Goal: Transaction & Acquisition: Purchase product/service

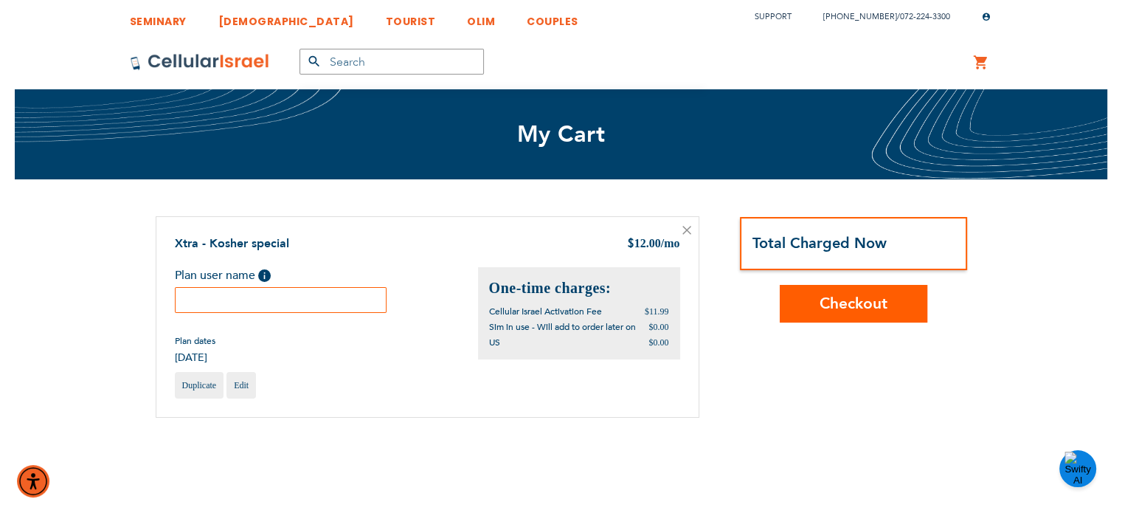
click at [307, 302] on input "text" at bounding box center [281, 300] width 212 height 26
paste input "[PERSON_NAME]"
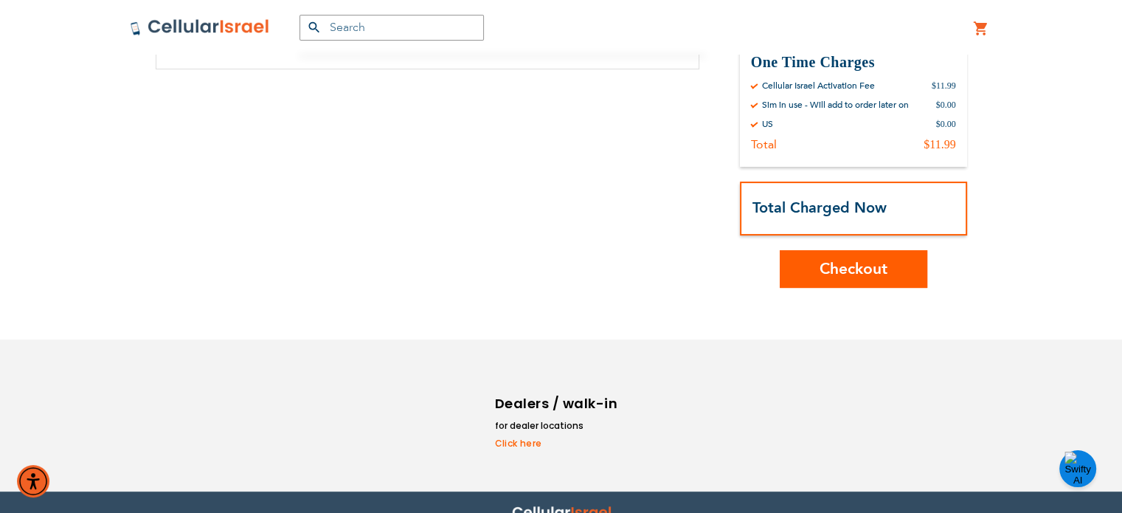
scroll to position [353, 0]
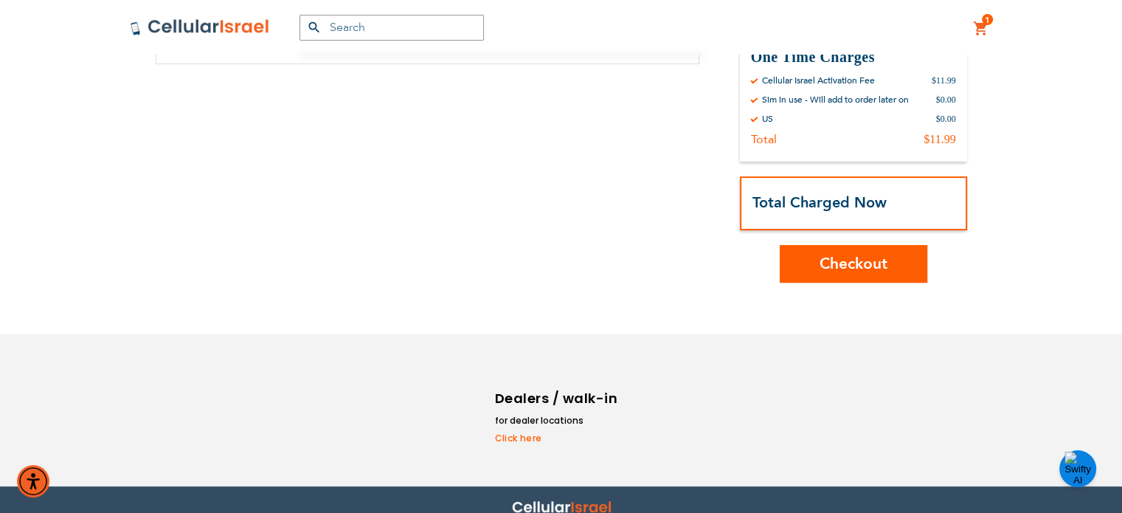
type input "[PERSON_NAME]"
click at [848, 267] on span "Checkout" at bounding box center [854, 263] width 68 height 21
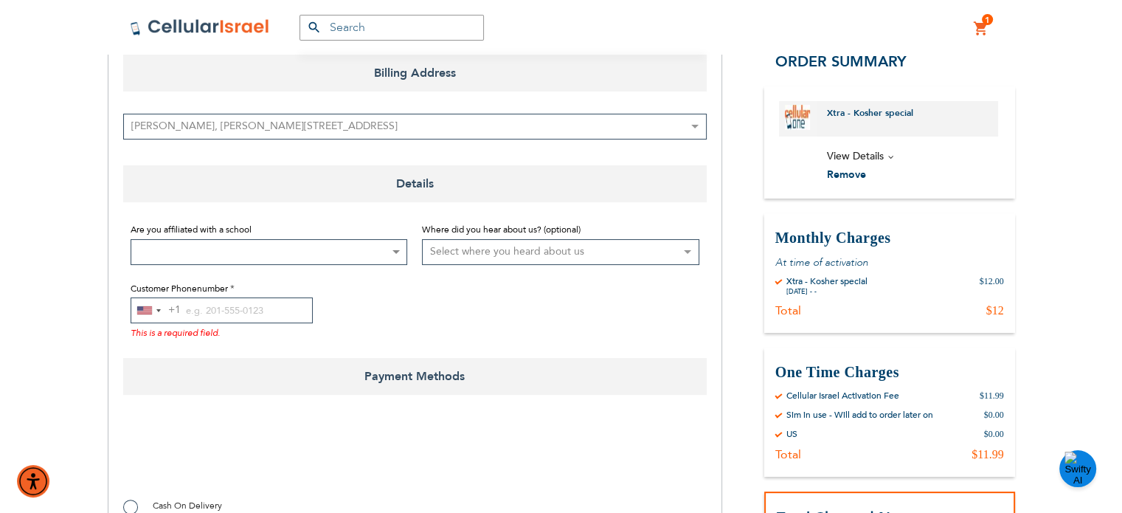
scroll to position [215, 0]
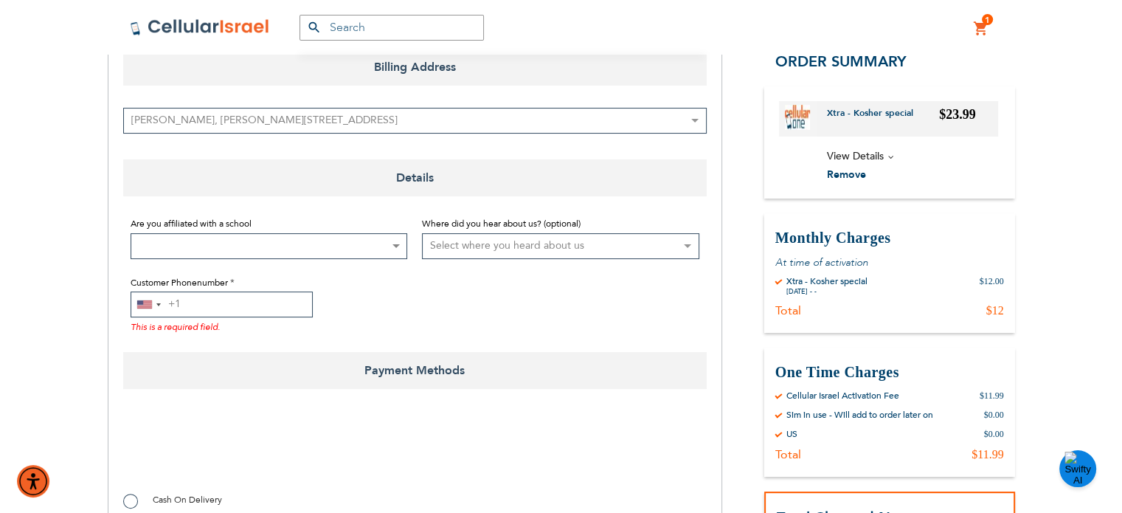
click at [262, 296] on input "Customer Phonenumber" at bounding box center [222, 304] width 182 height 26
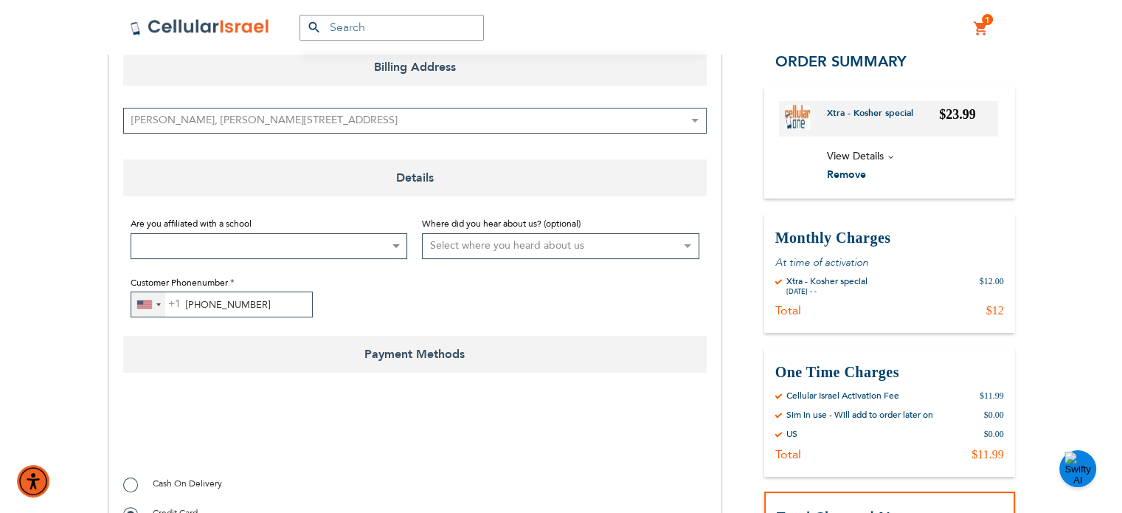
type input "[PHONE_NUMBER]"
click at [148, 304] on div "[GEOGRAPHIC_DATA] +1" at bounding box center [144, 304] width 15 height 8
type input "972"
click at [159, 353] on span "Israel" at bounding box center [170, 360] width 24 height 18
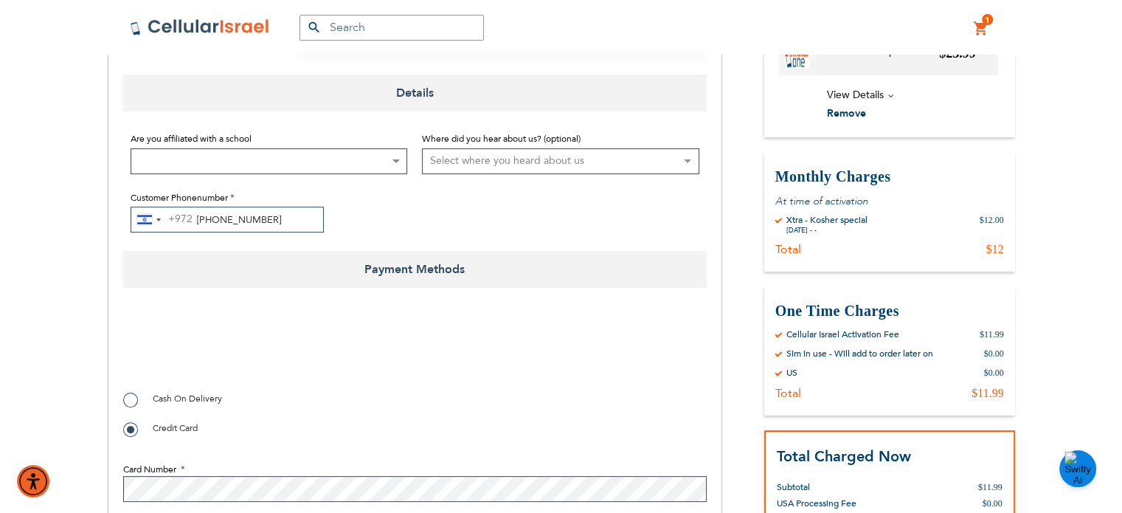
scroll to position [307, 0]
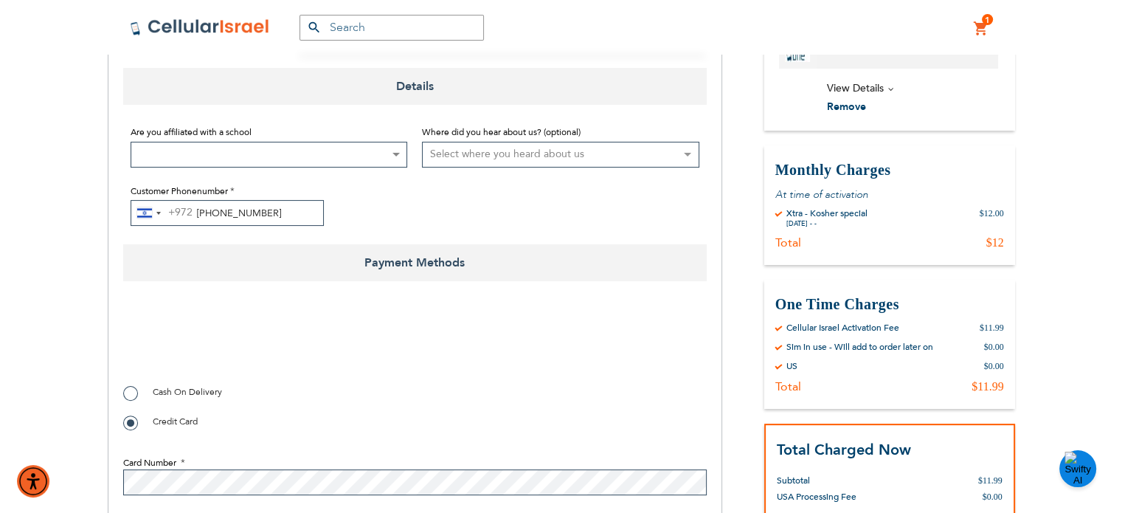
checkbox input "true"
click at [180, 392] on span "Cash On Delivery" at bounding box center [187, 392] width 69 height 12
radio input "true"
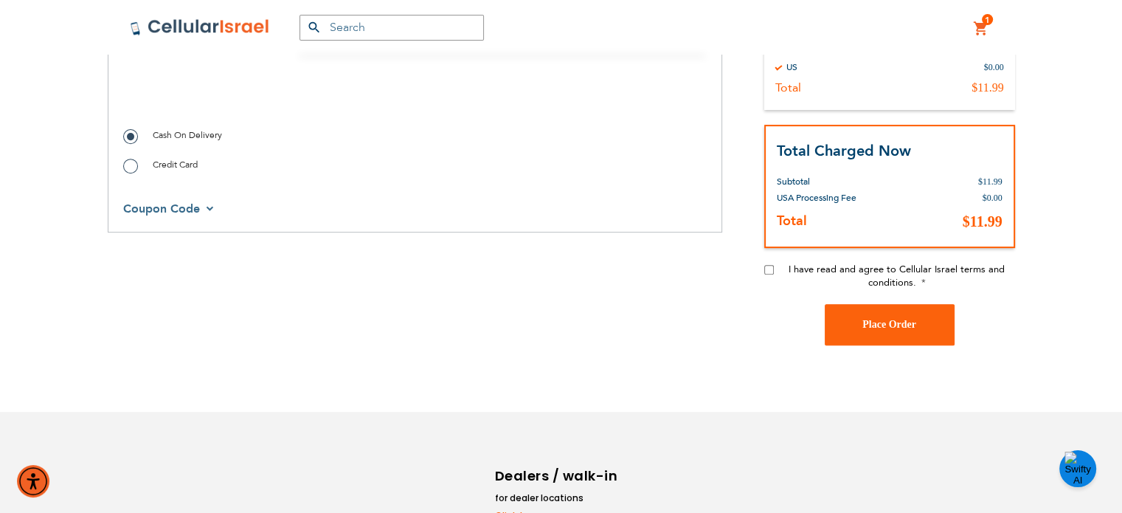
scroll to position [571, 0]
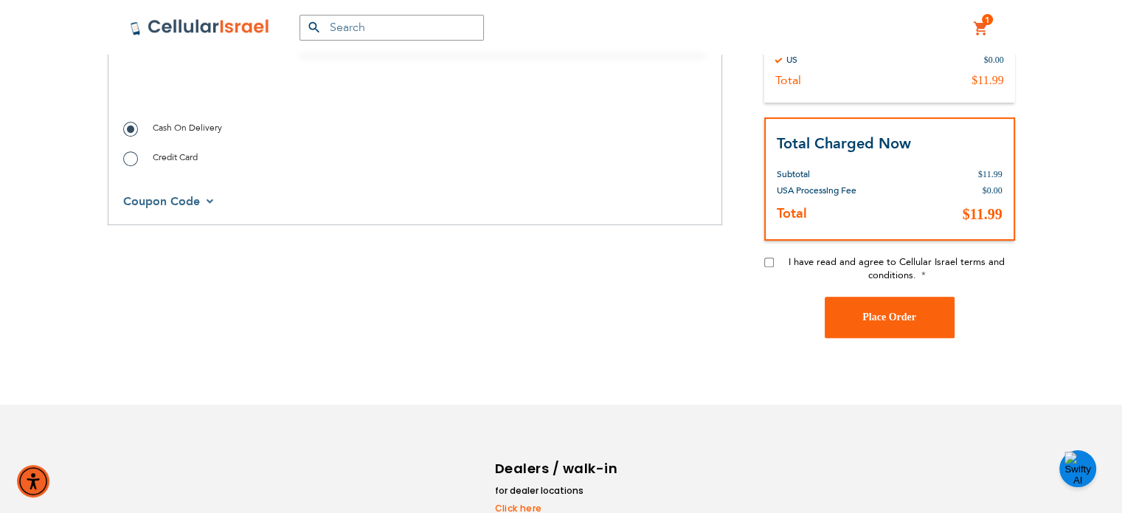
click at [764, 261] on input "I have read and agree to Cellular Israel terms and conditions." at bounding box center [769, 262] width 10 height 10
checkbox input "true"
click at [876, 308] on button "Place Order" at bounding box center [890, 317] width 130 height 41
